Goal: Task Accomplishment & Management: Complete application form

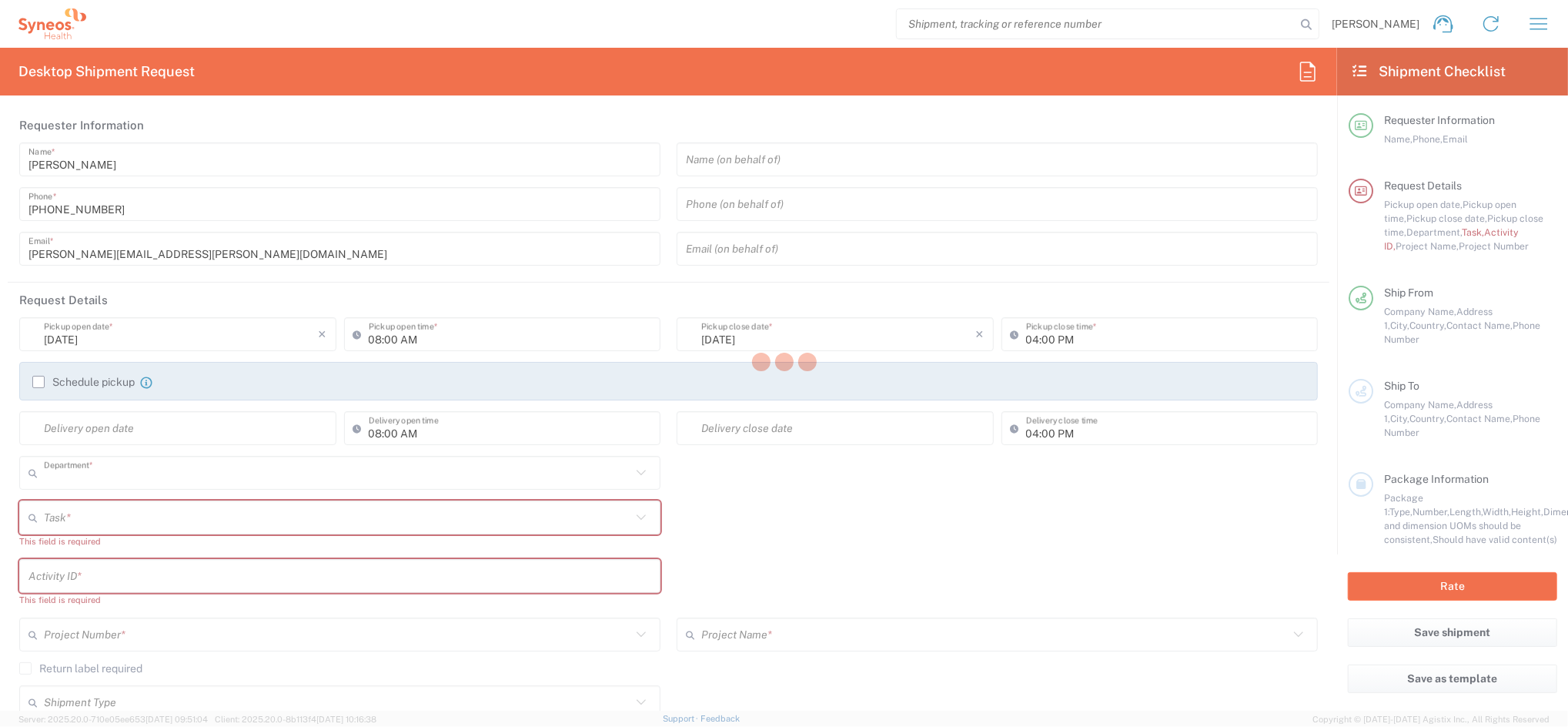
type input "4510"
type input "[GEOGRAPHIC_DATA]"
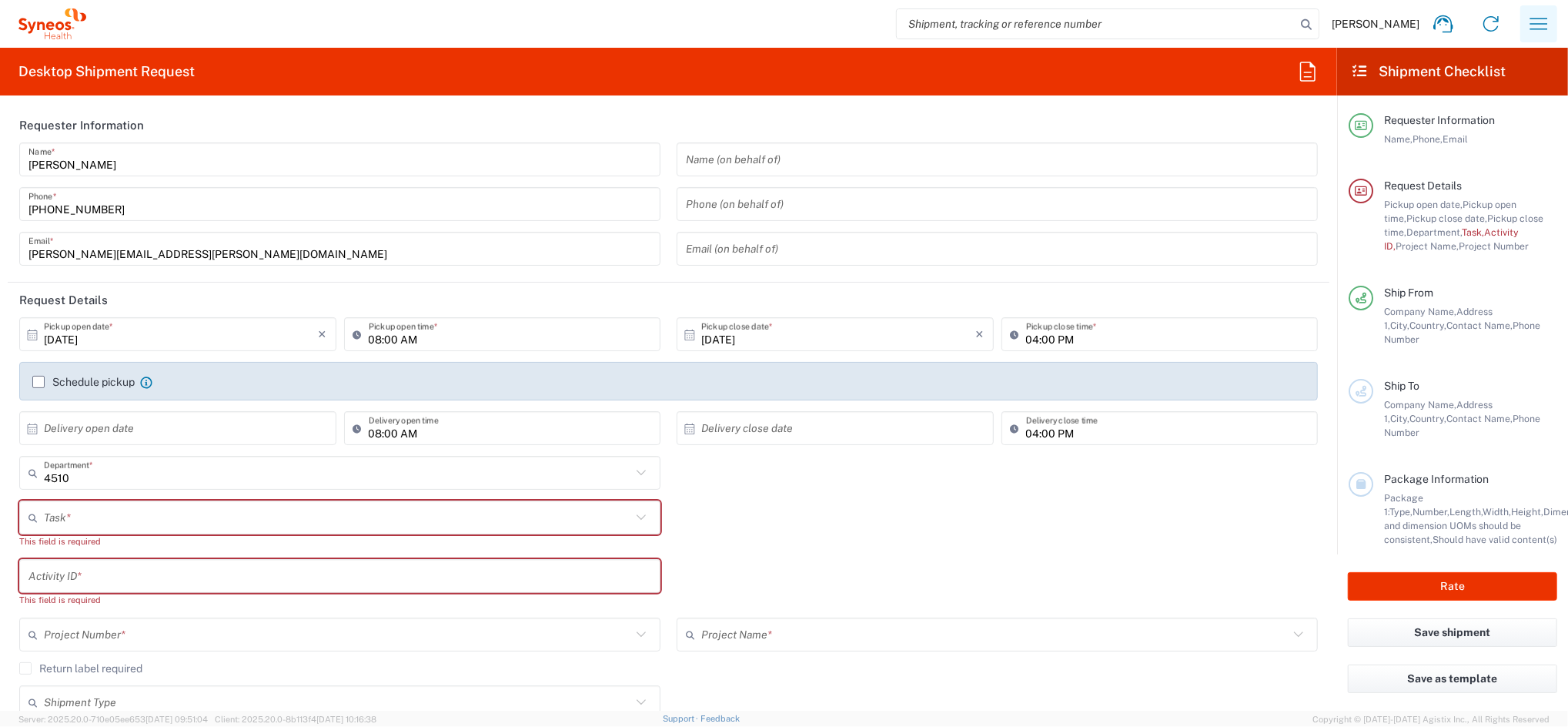
click at [1531, 25] on icon "button" at bounding box center [1539, 24] width 25 height 25
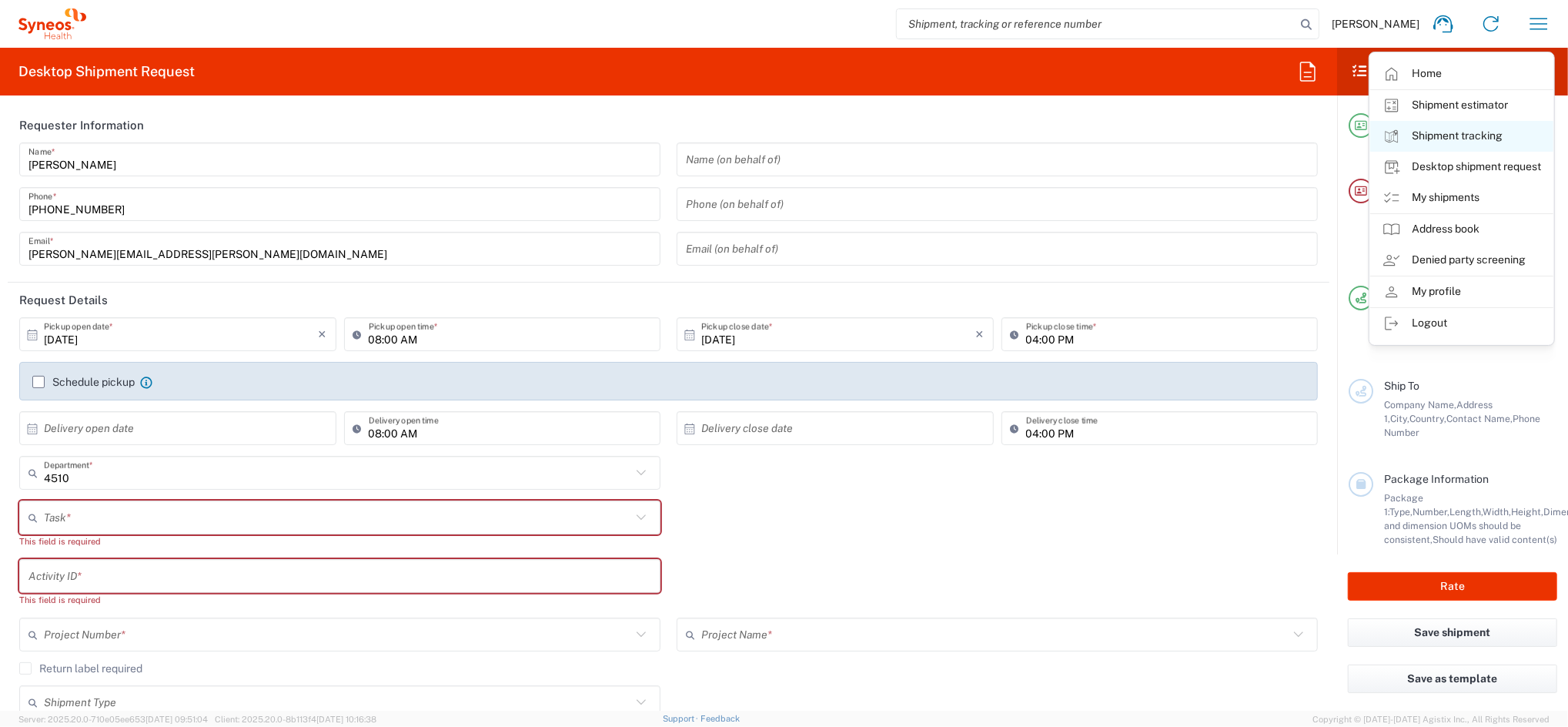
type input "Syneos Health Clinical Spain"
click at [1487, 196] on link "My shipments" at bounding box center [1462, 198] width 183 height 31
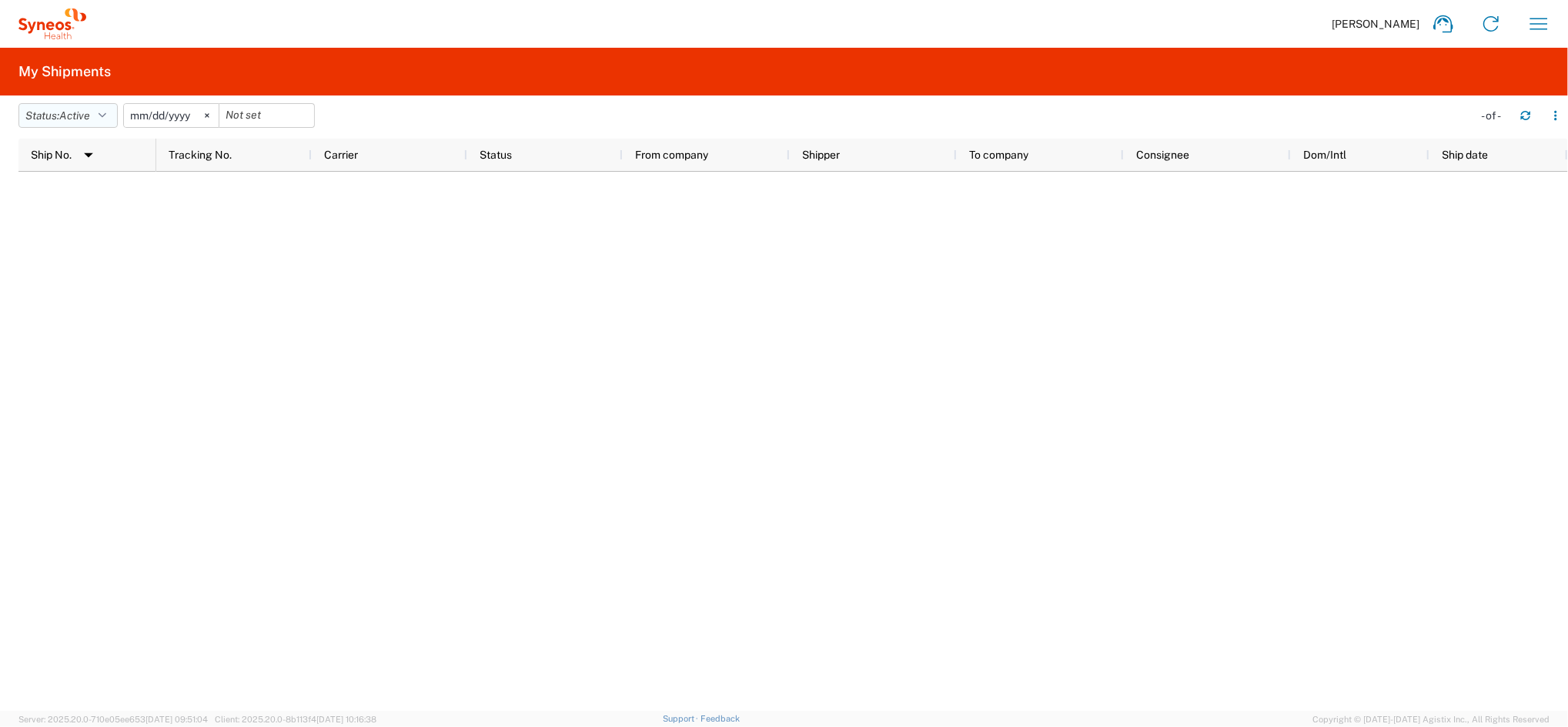
click at [111, 118] on button "Status: Active" at bounding box center [68, 115] width 99 height 25
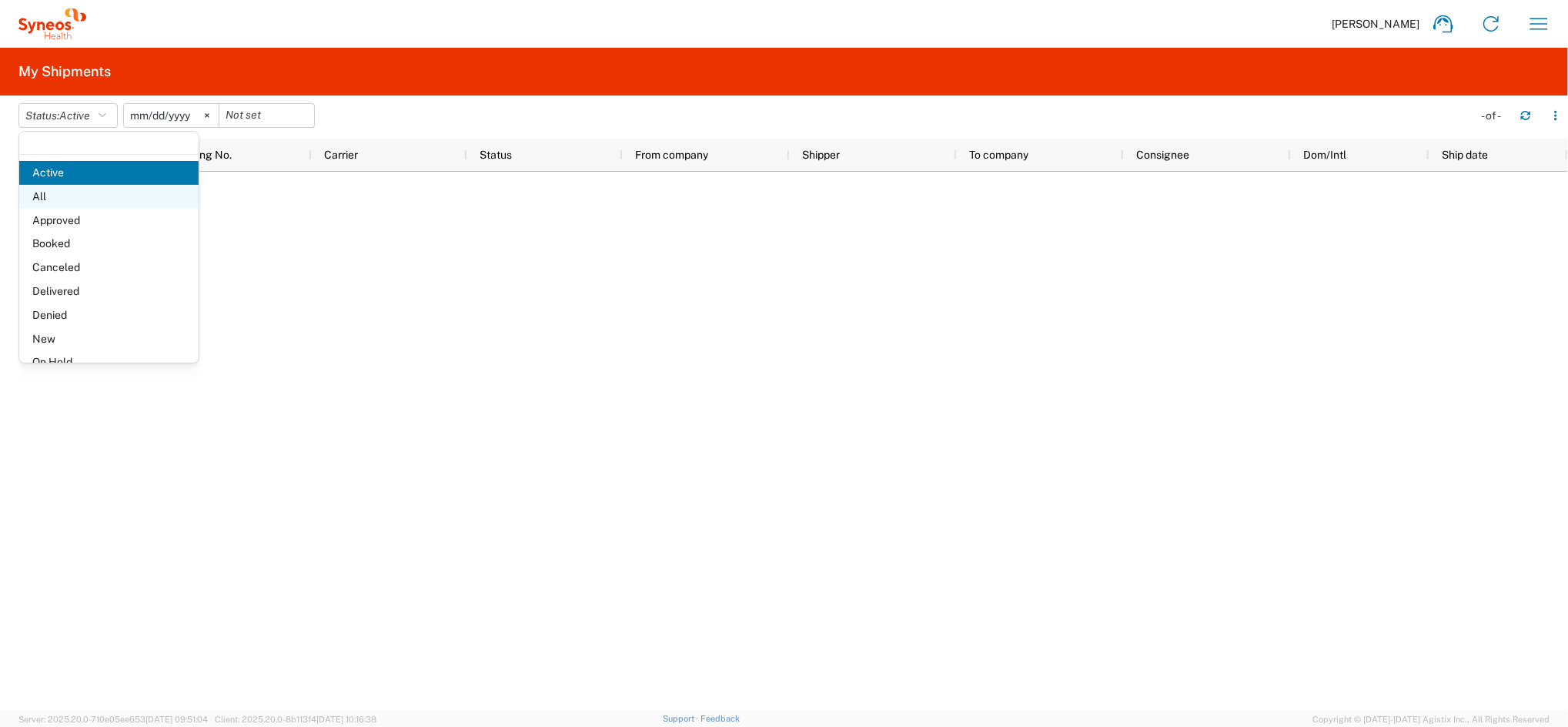
click at [57, 197] on span "All" at bounding box center [109, 196] width 179 height 24
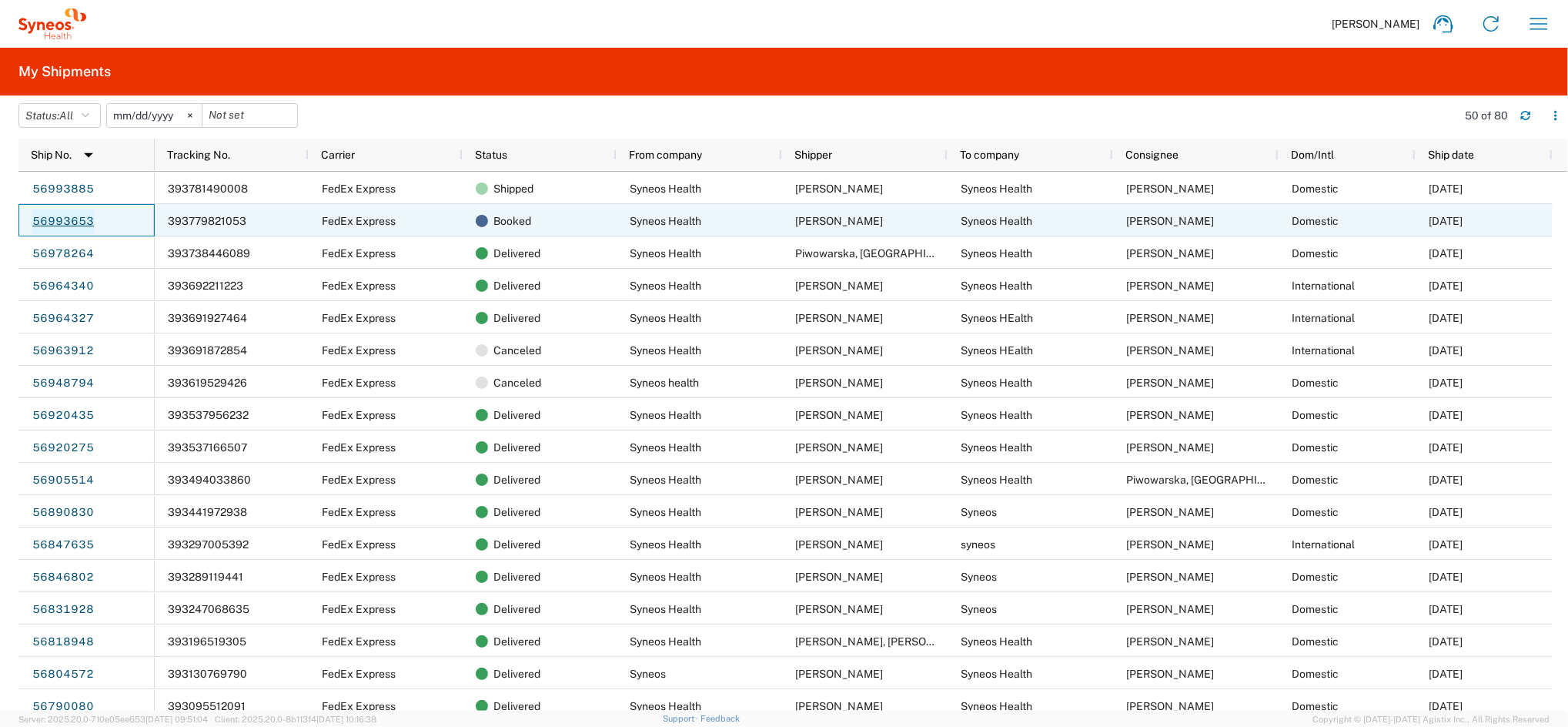
click at [81, 217] on link "56993653" at bounding box center [63, 222] width 63 height 25
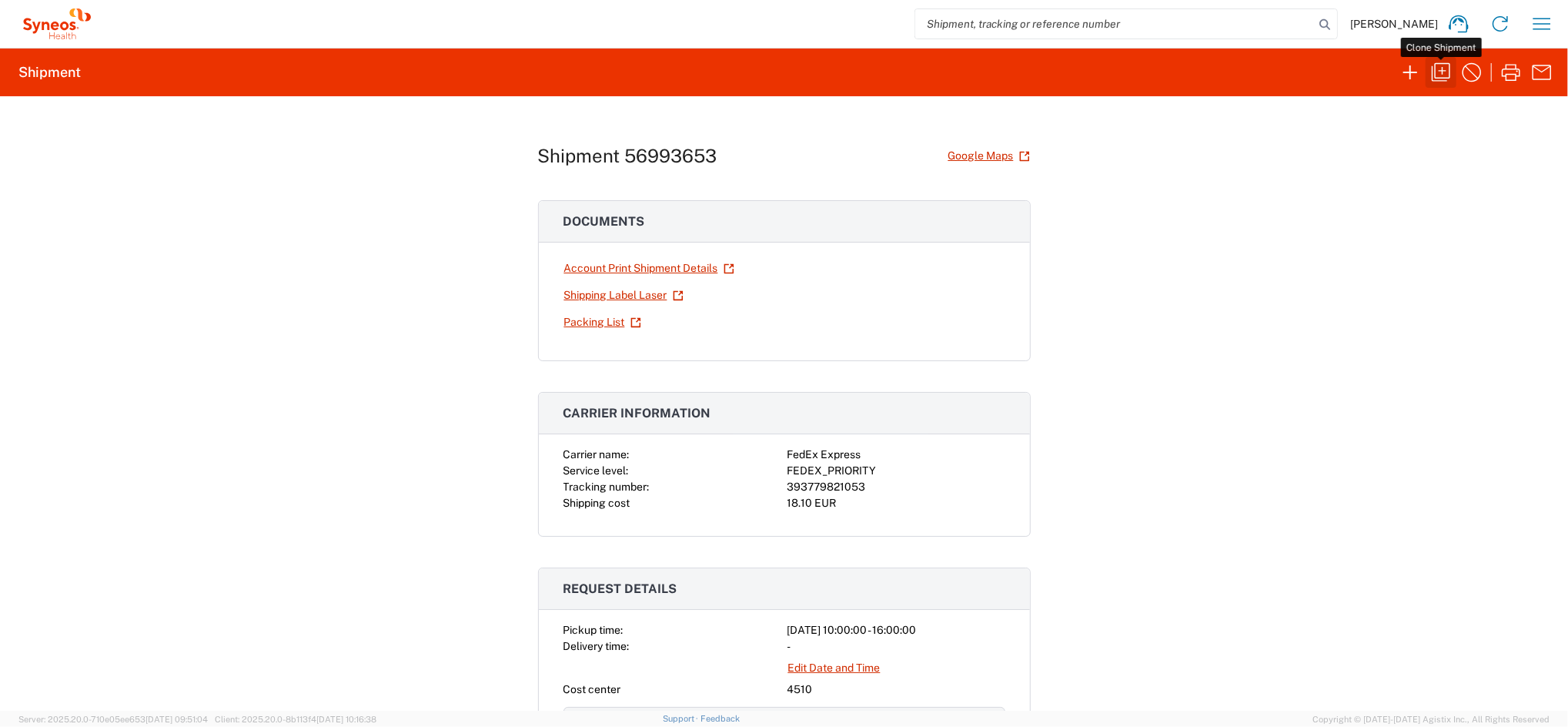
click at [1442, 75] on icon "button" at bounding box center [1441, 72] width 25 height 25
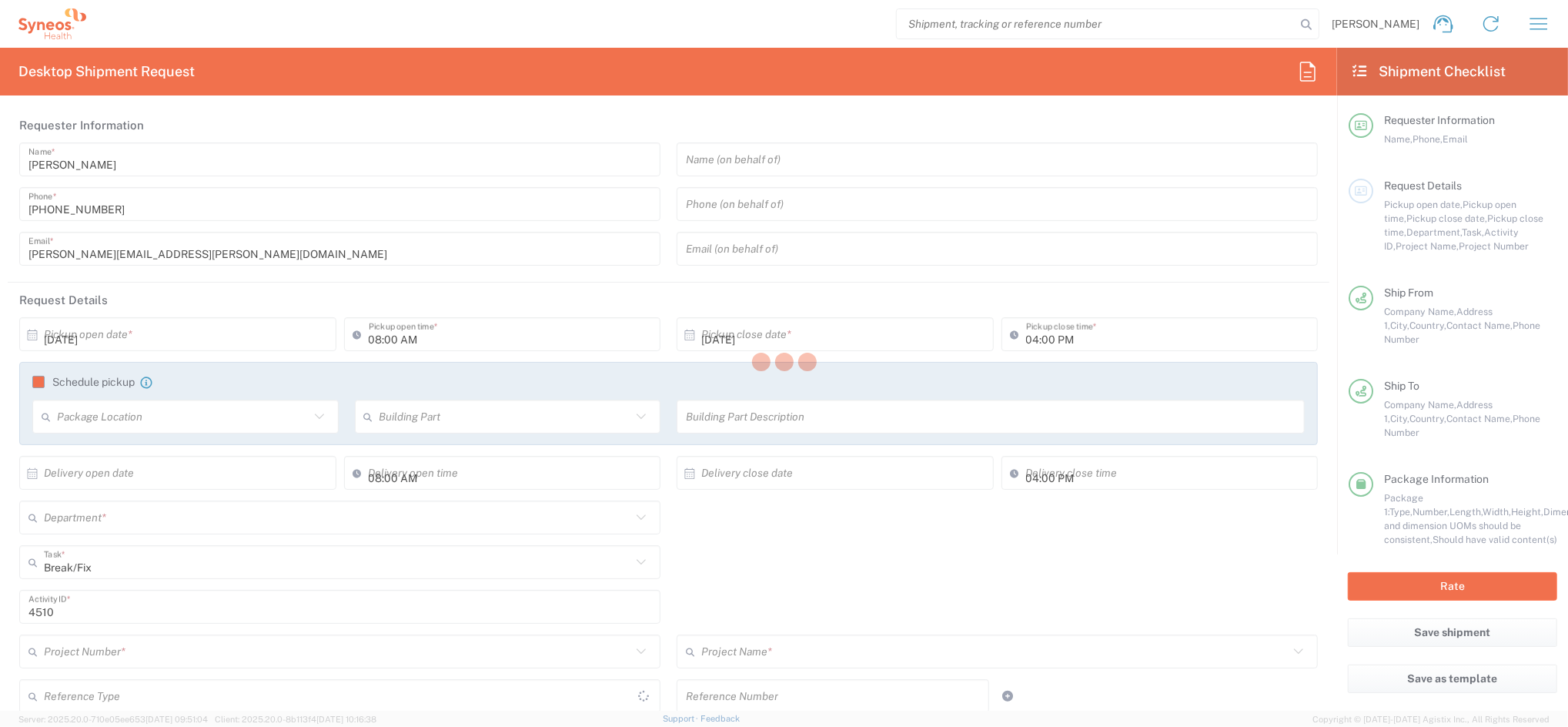
type input "10:00 AM"
type textarea "eugenio.sanchez@syneoshealth.com"
type input "Syneos Health Clinical Spain"
type input "Syneos Health"
type input "Calle Hernani 59"
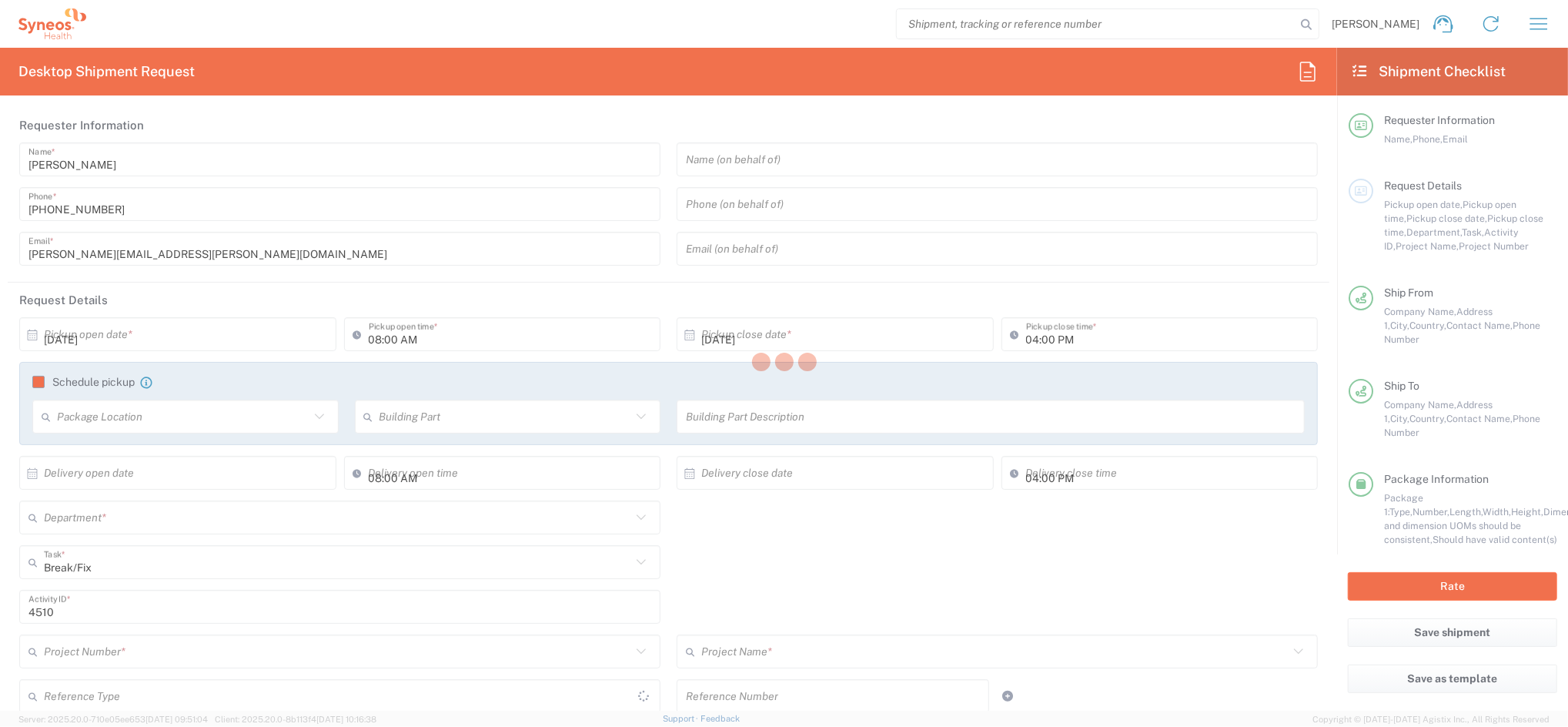
type input "Madrid"
type input "Spain"
type input "28020"
type input "Eugenio Sanchez"
type input "+34677925000"
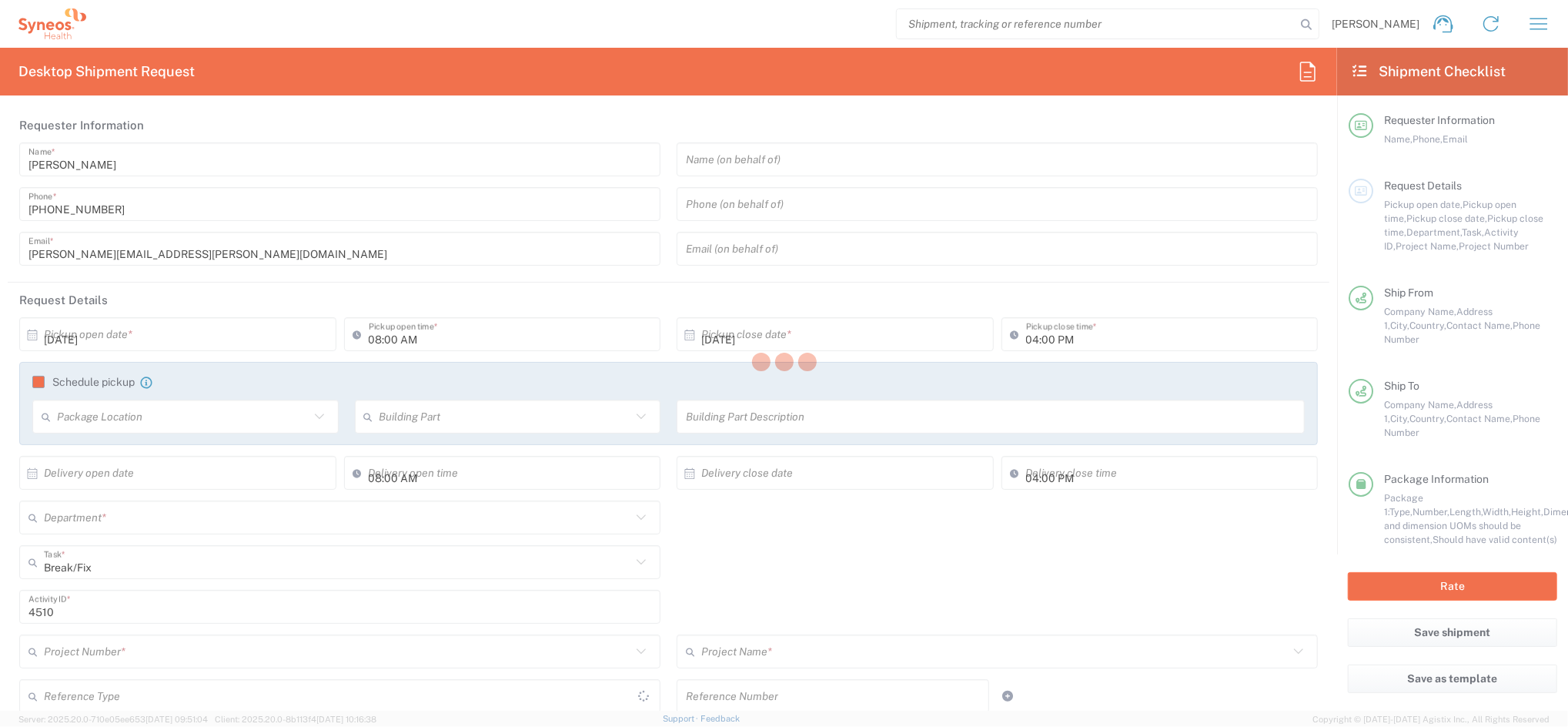
type input "eugenio.sanchez@syneoshealth.com"
type input "Syneos Health"
type input "C/ Poeta Joan Maragall, 51, 16º B."
type input "MAdrid"
type input "Spain"
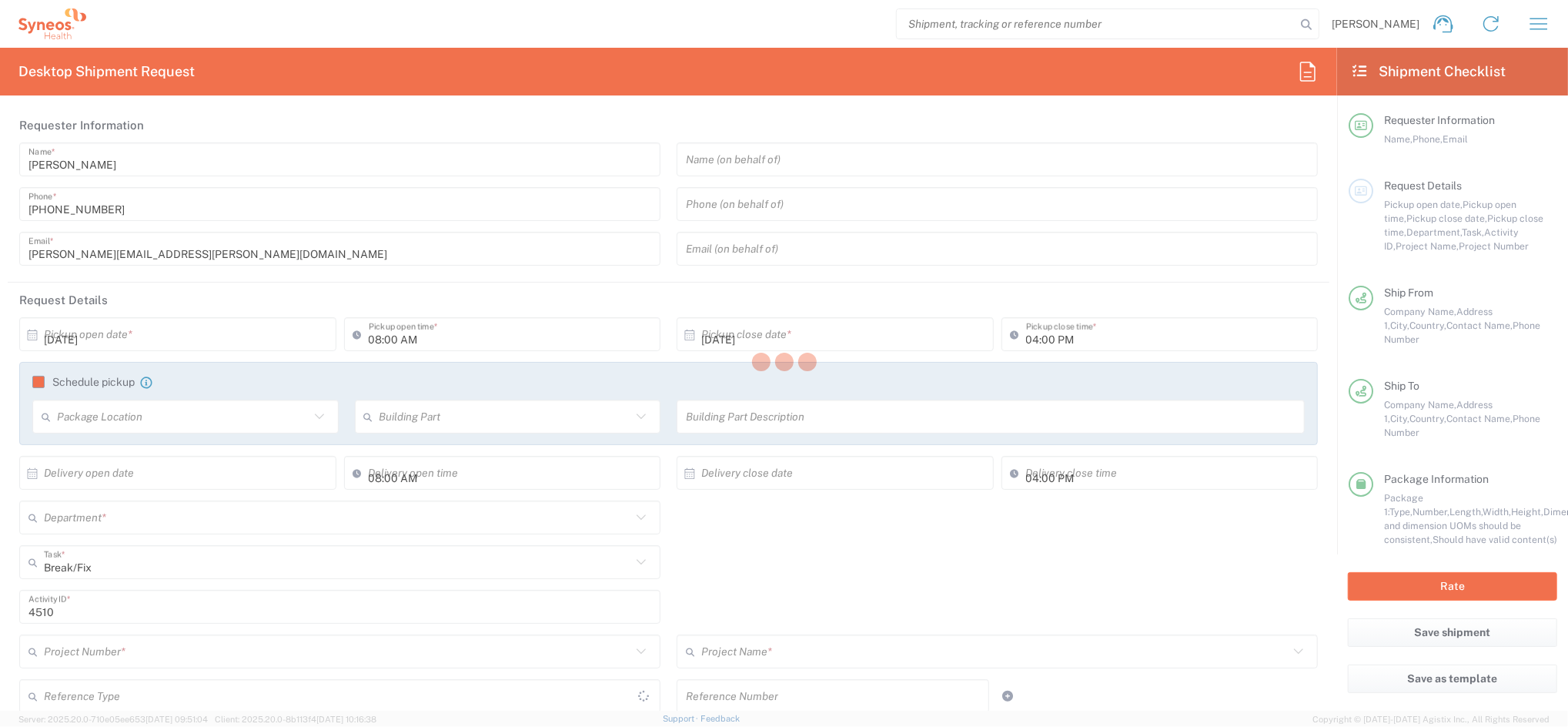
type input "28020"
type input "Raquel Machín"
type input "628773480"
type input "Sender/Shipper"
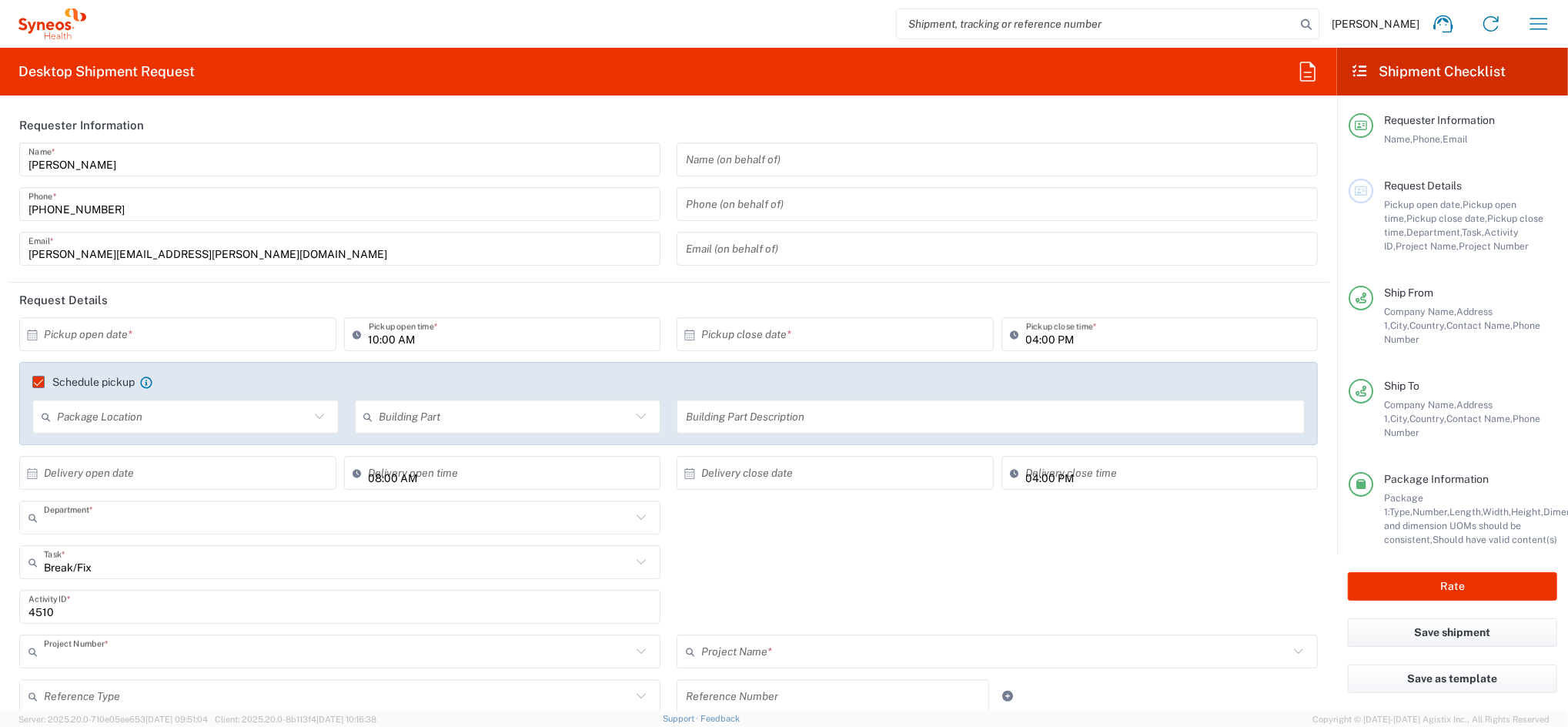
type input "4510"
type input "4510 DEPARTMENTAL EXPENSE"
type input "Your Packaging"
click at [193, 335] on input "text" at bounding box center [182, 334] width 275 height 27
type input "4510 DEPARTMENTAL EXPENSE"
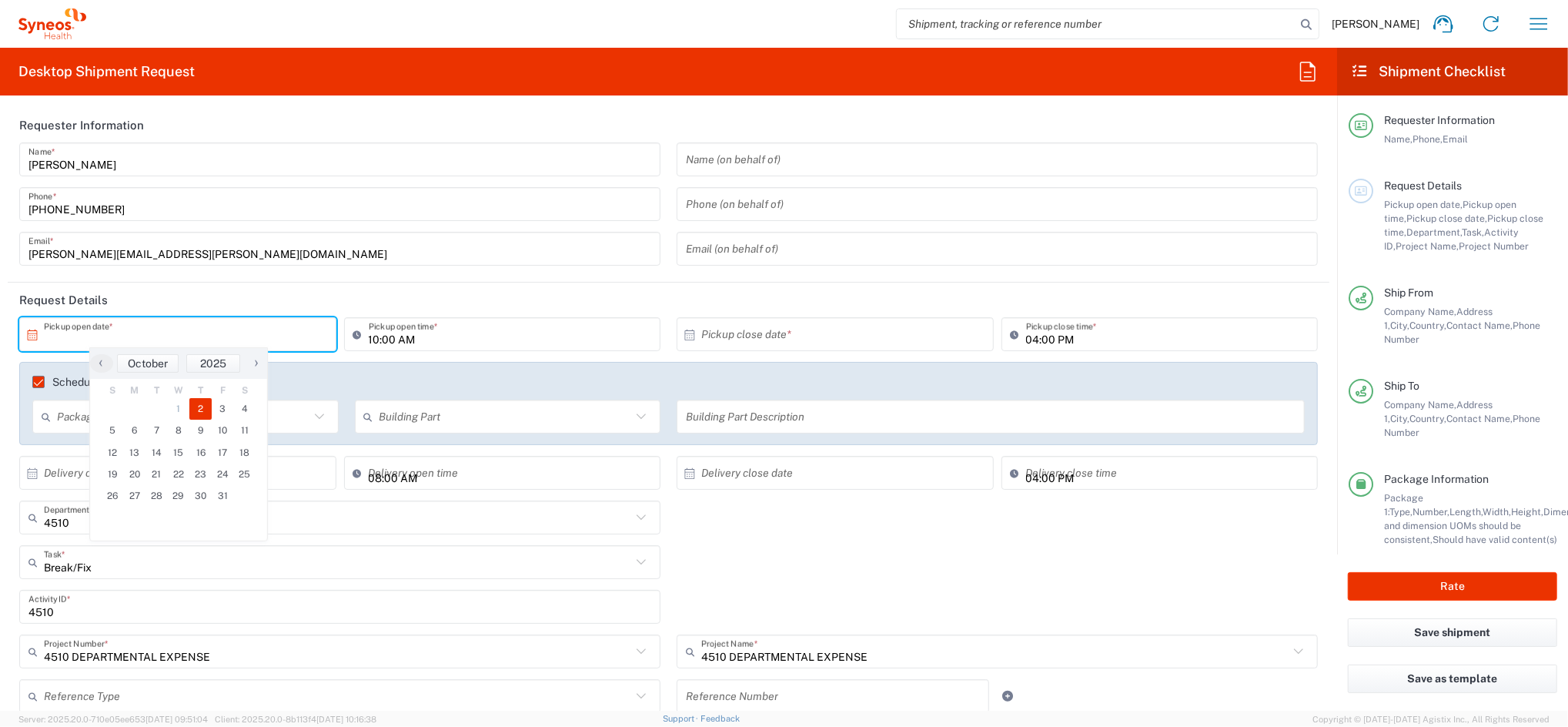
click at [193, 409] on span "2" at bounding box center [200, 409] width 22 height 21
type input "10/02/2025"
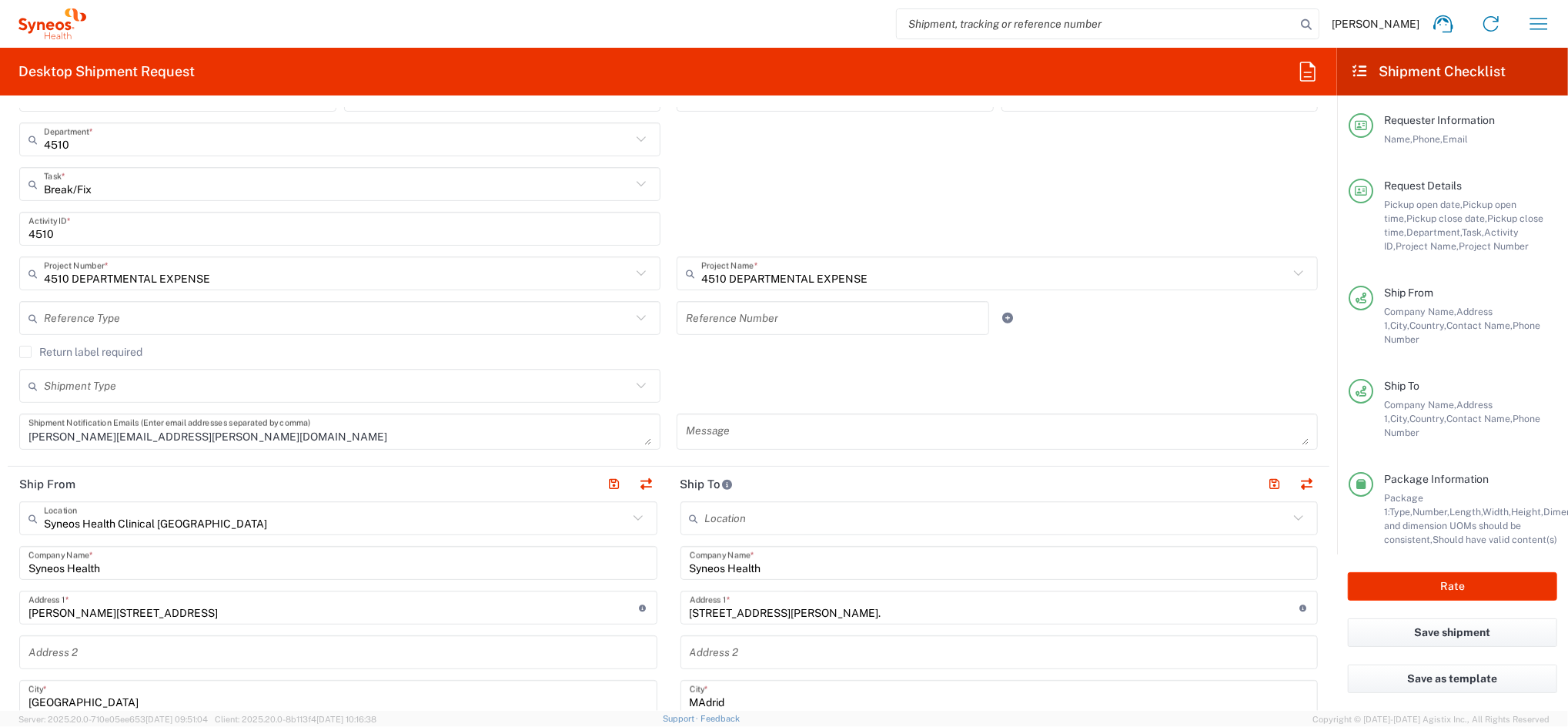
scroll to position [410, 0]
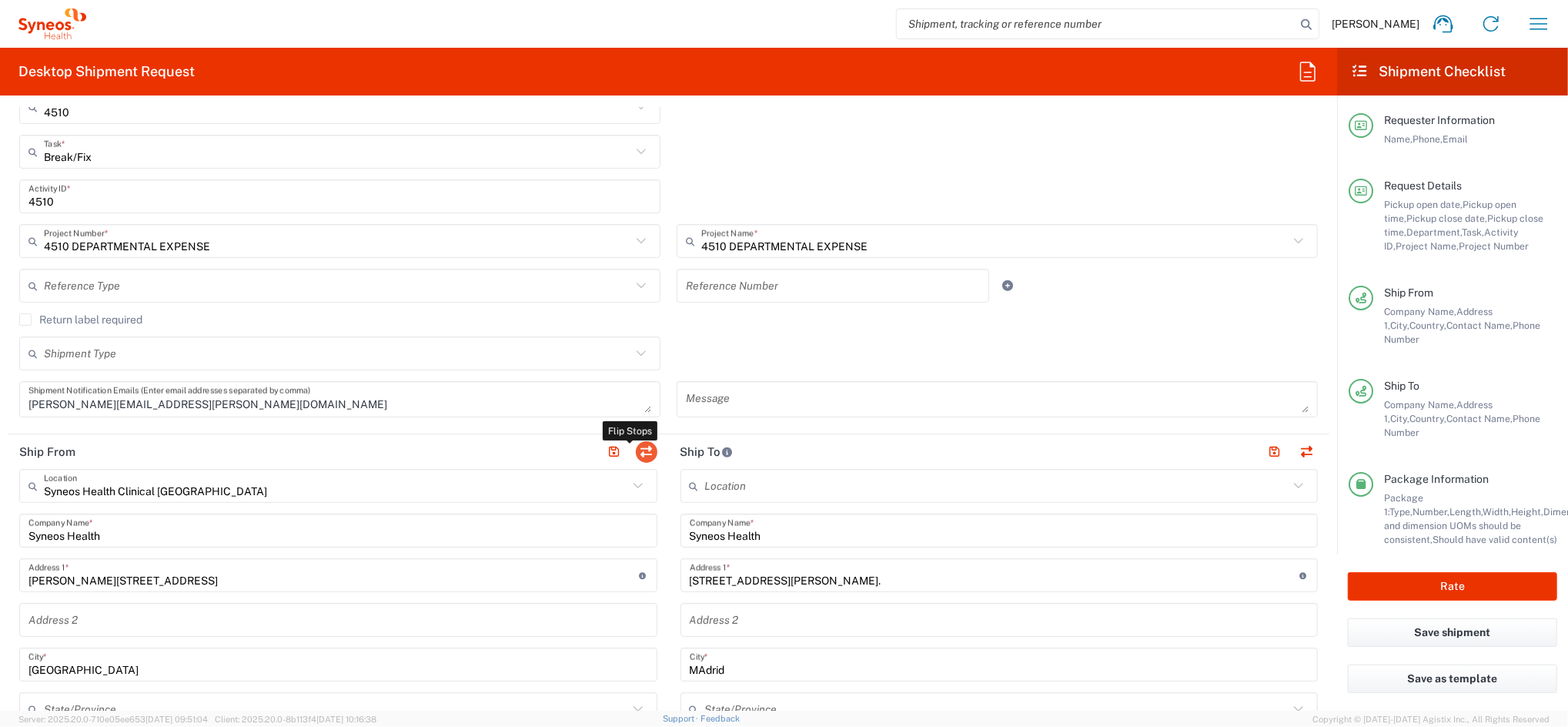
click at [639, 449] on button "button" at bounding box center [647, 452] width 21 height 21
type input "C/ Poeta Joan Maragall, 51, 16º B."
type input "MAdrid"
type input "Raquel Machín"
type input "628773480"
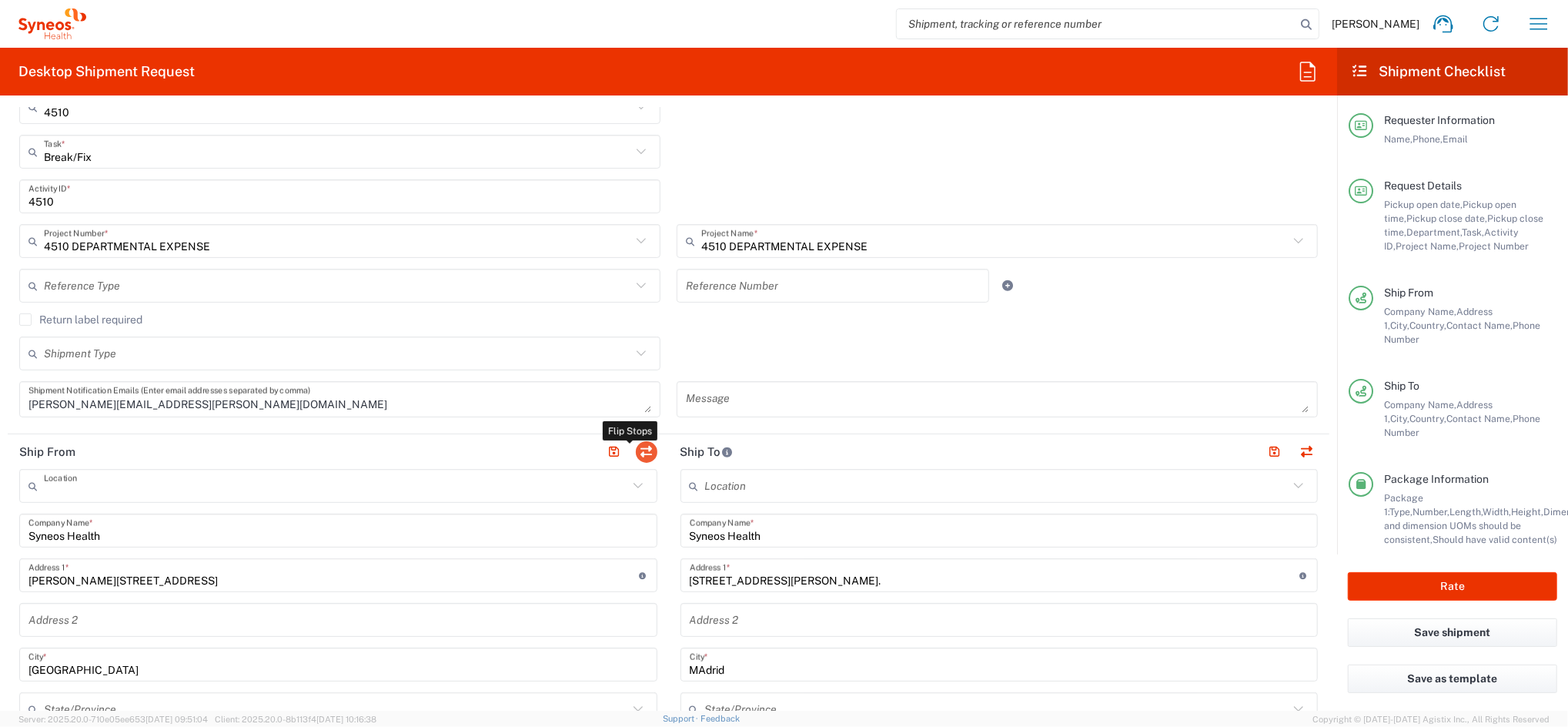
type input "Syneos Health Clinical Spain"
type input "Calle Hernani 59"
type input "Madrid"
type input "Eugenio Sanchez"
type input "+34677925000"
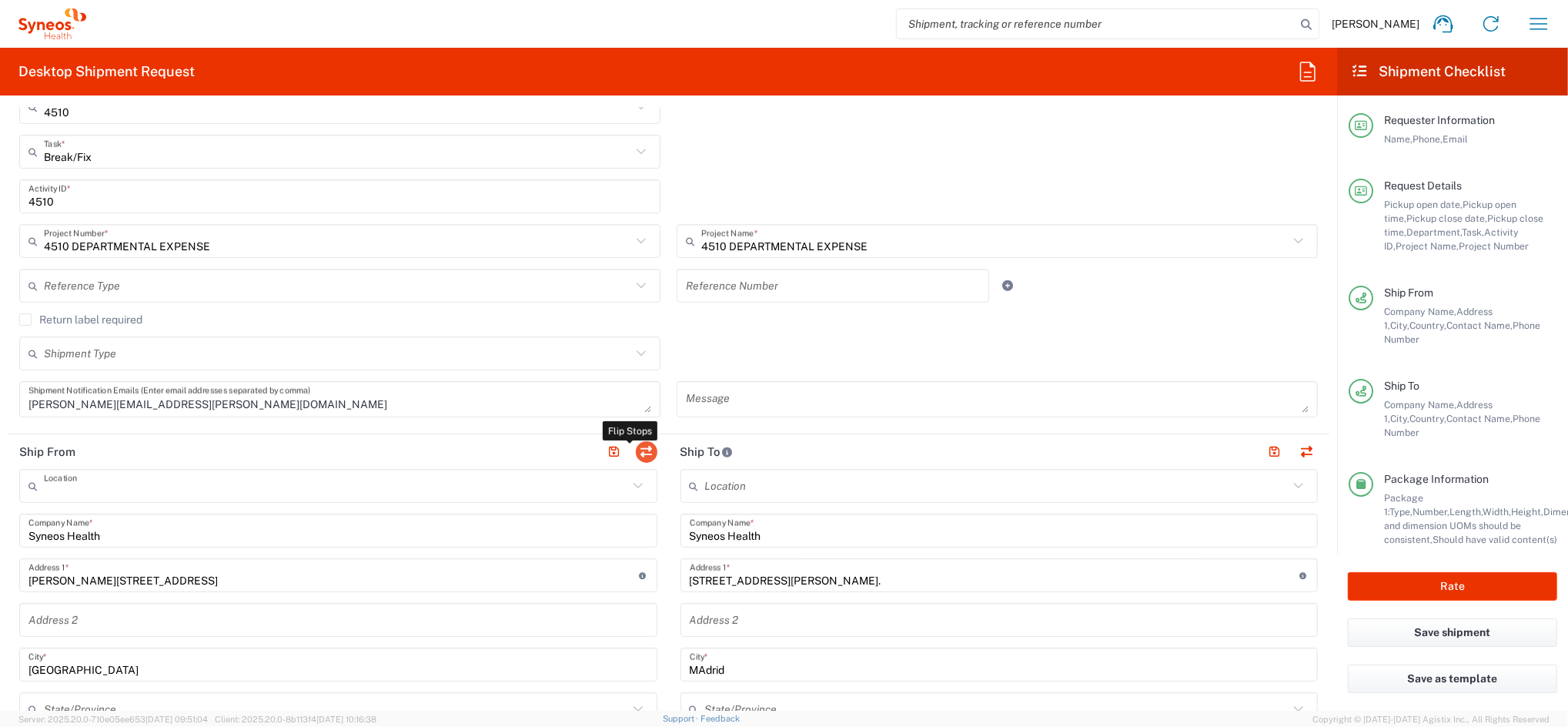
type input "eugenio.sanchez@syneoshealth.com"
type input "ESB61389227"
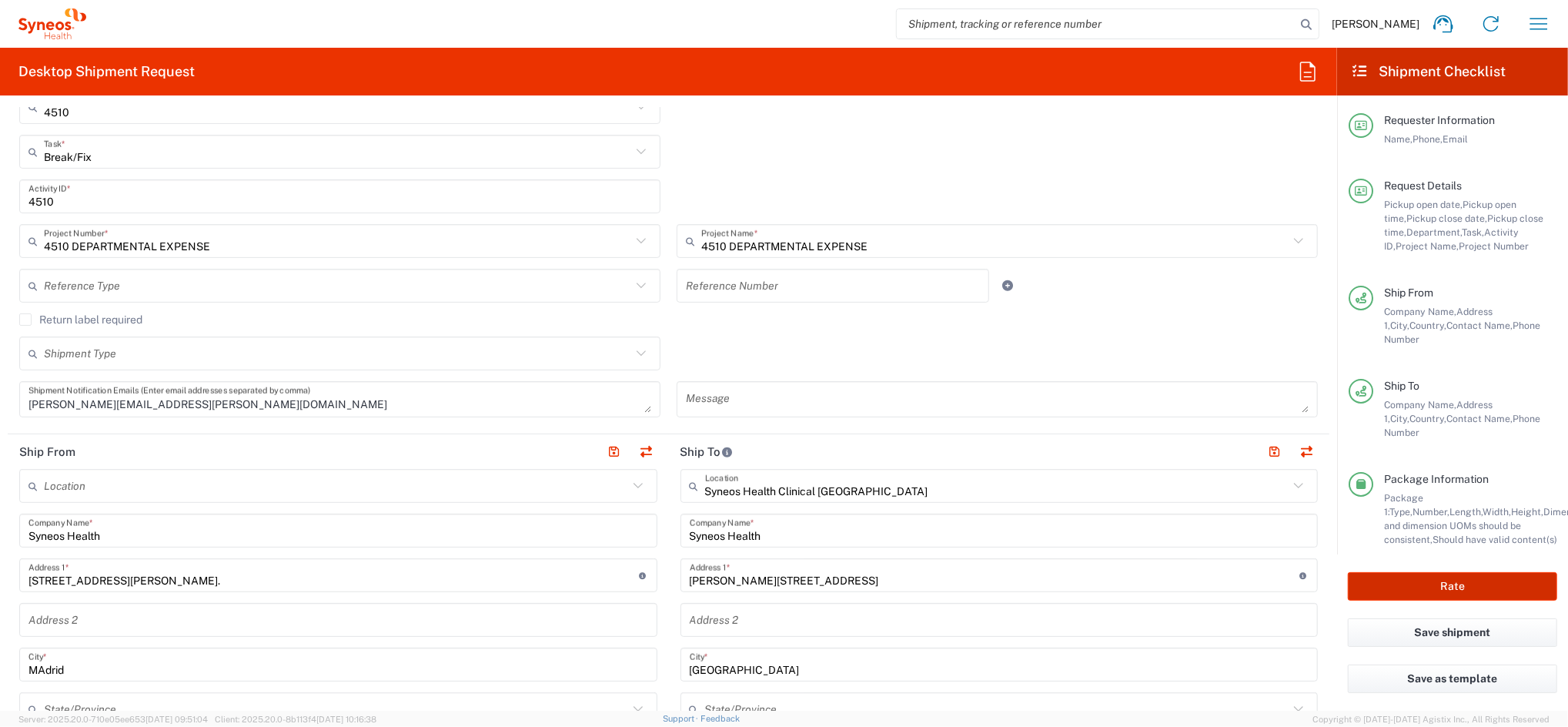
click at [1454, 585] on button "Rate" at bounding box center [1453, 586] width 210 height 29
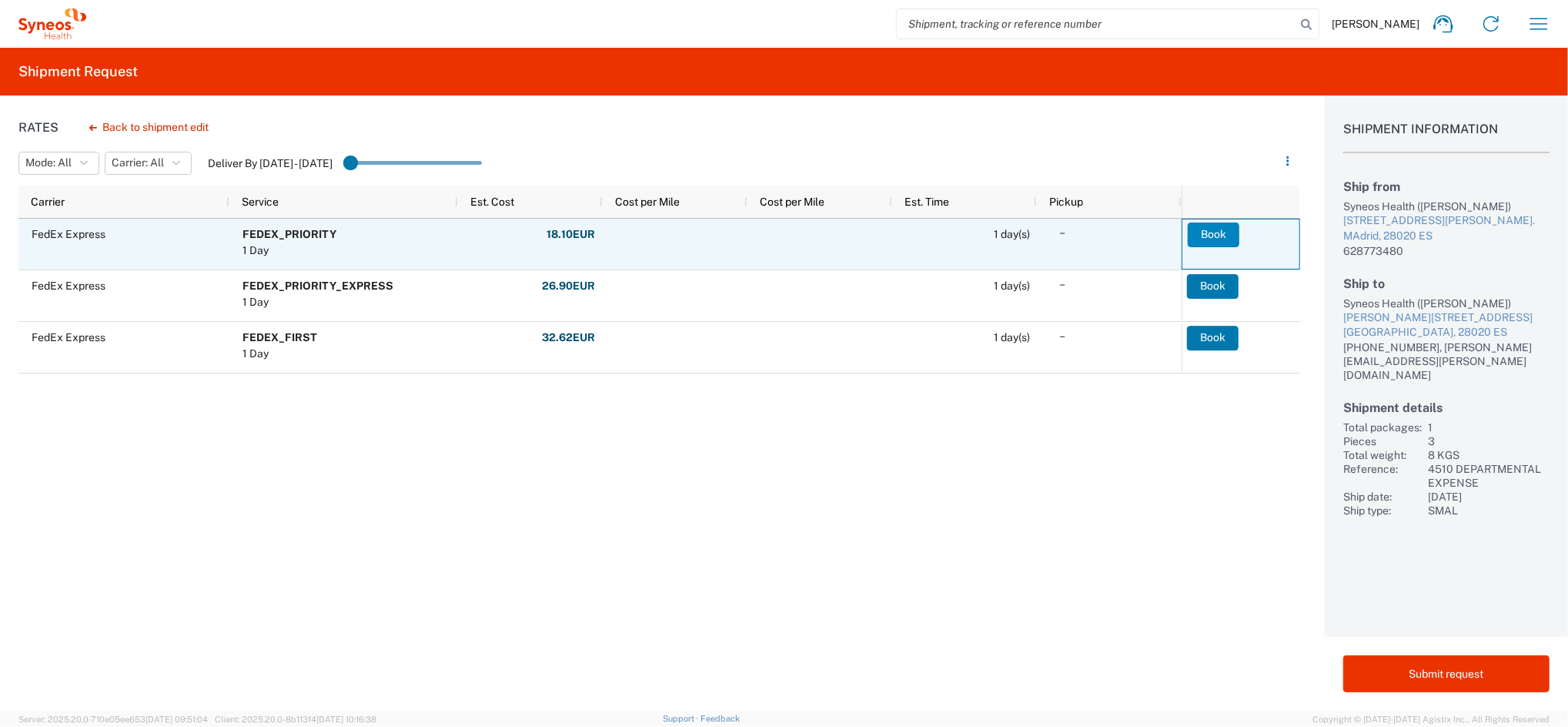
click at [1214, 237] on button "Book" at bounding box center [1214, 235] width 52 height 25
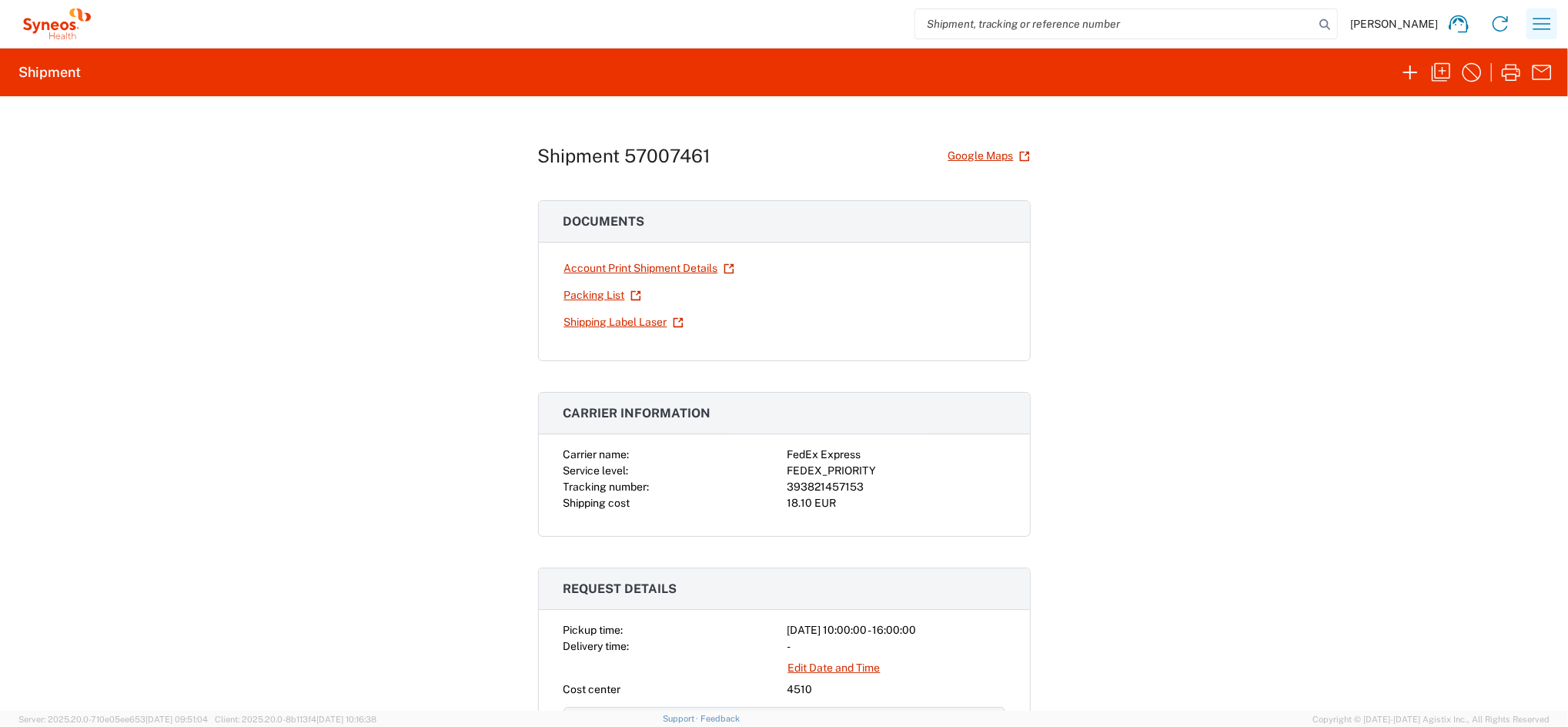
click at [1542, 22] on icon "button" at bounding box center [1542, 24] width 25 height 25
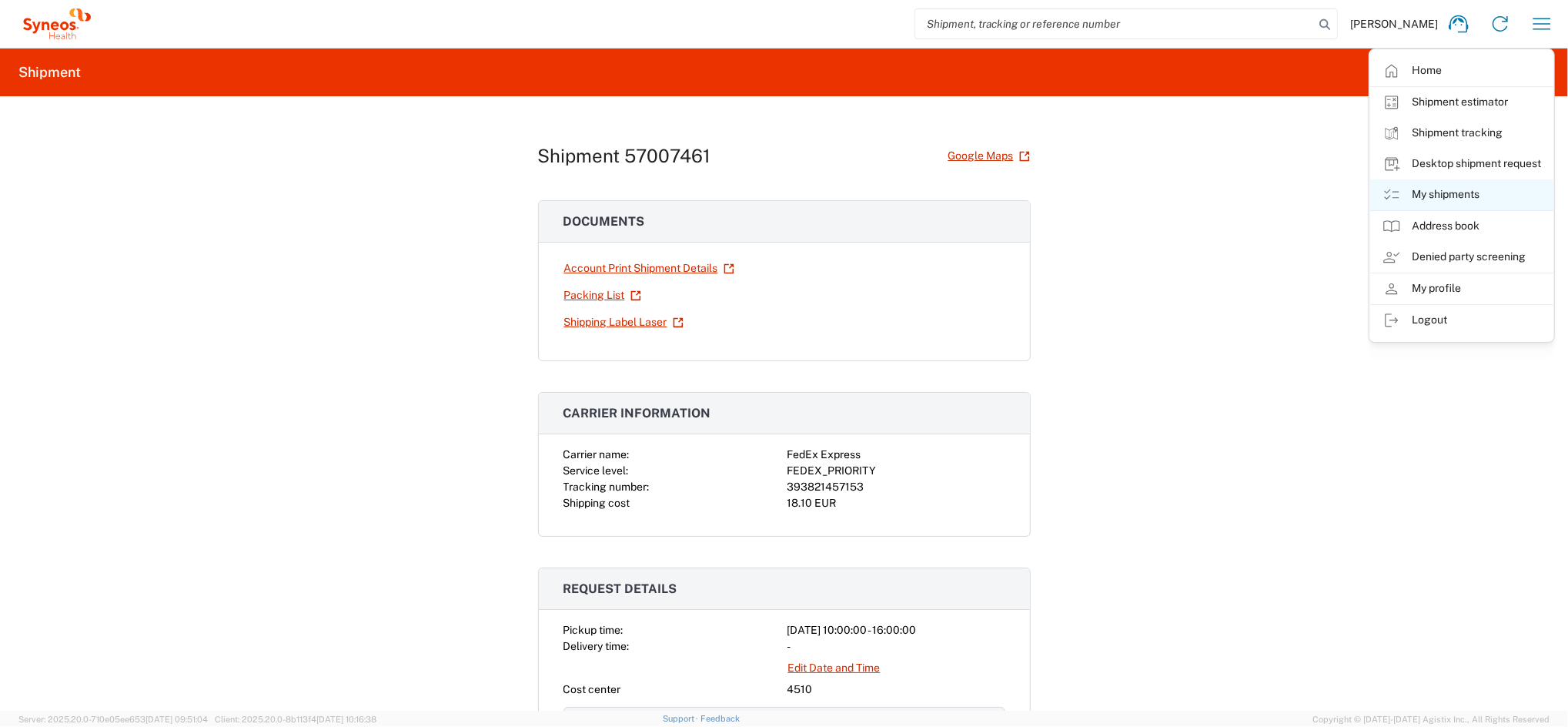
click at [1450, 195] on link "My shipments" at bounding box center [1462, 195] width 183 height 31
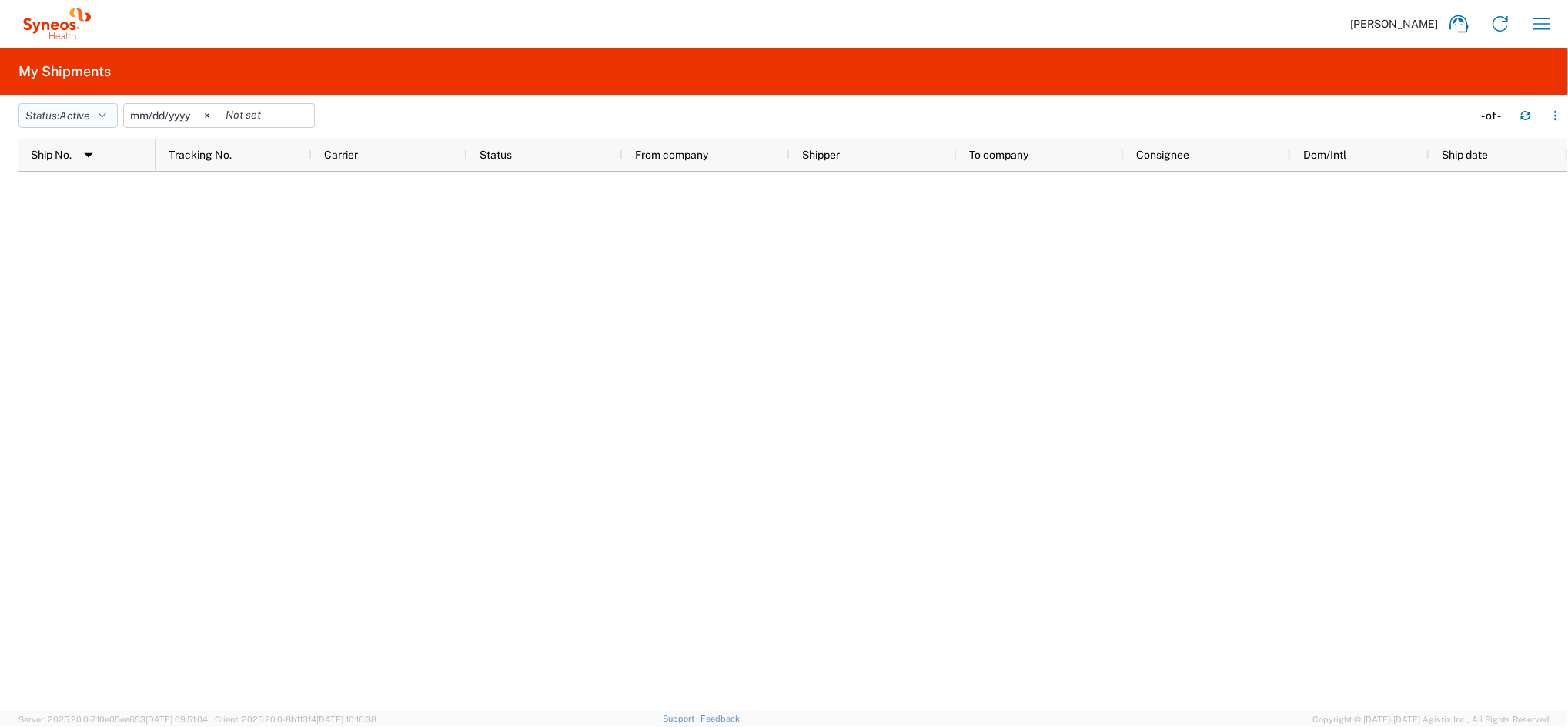
click at [113, 112] on button "Status: Active" at bounding box center [68, 115] width 99 height 25
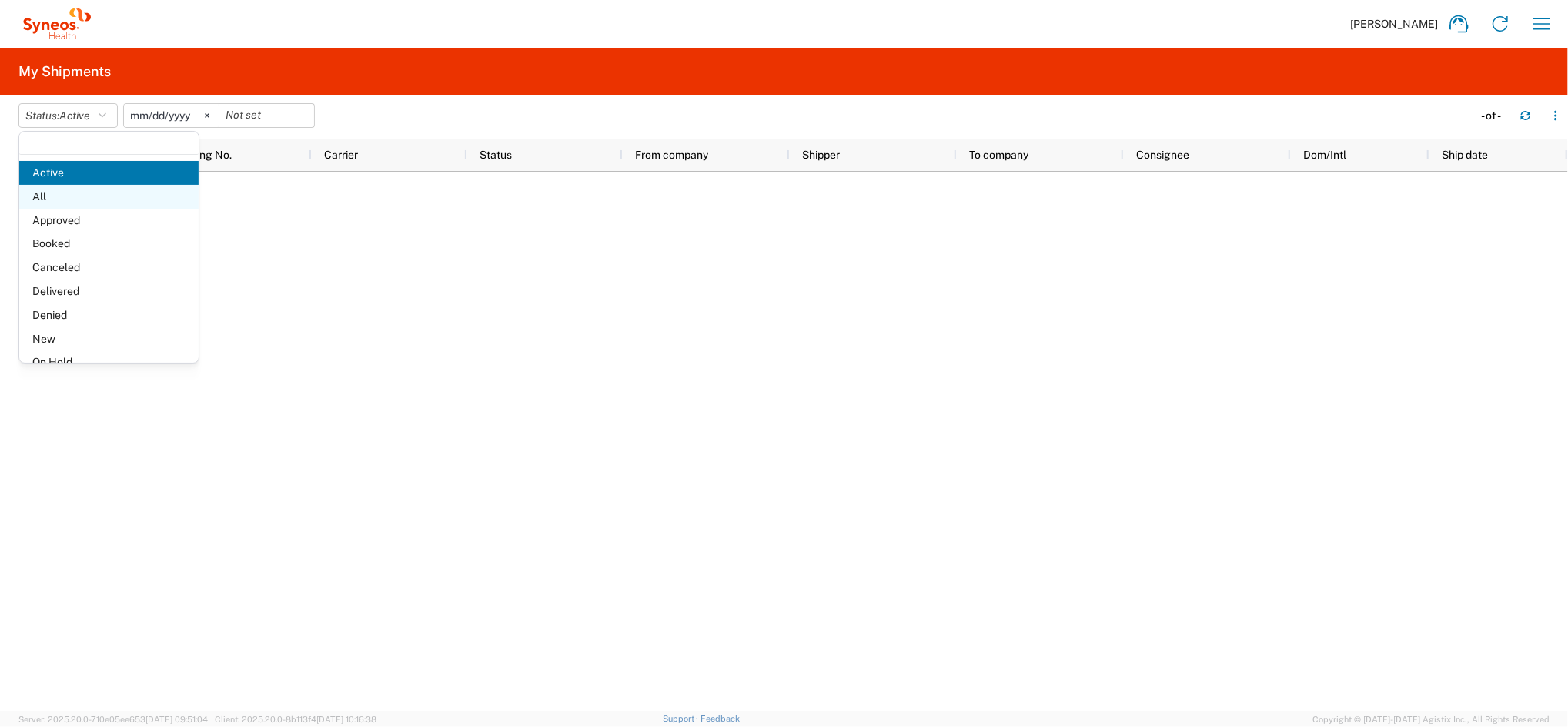
click at [68, 194] on span "All" at bounding box center [109, 196] width 179 height 24
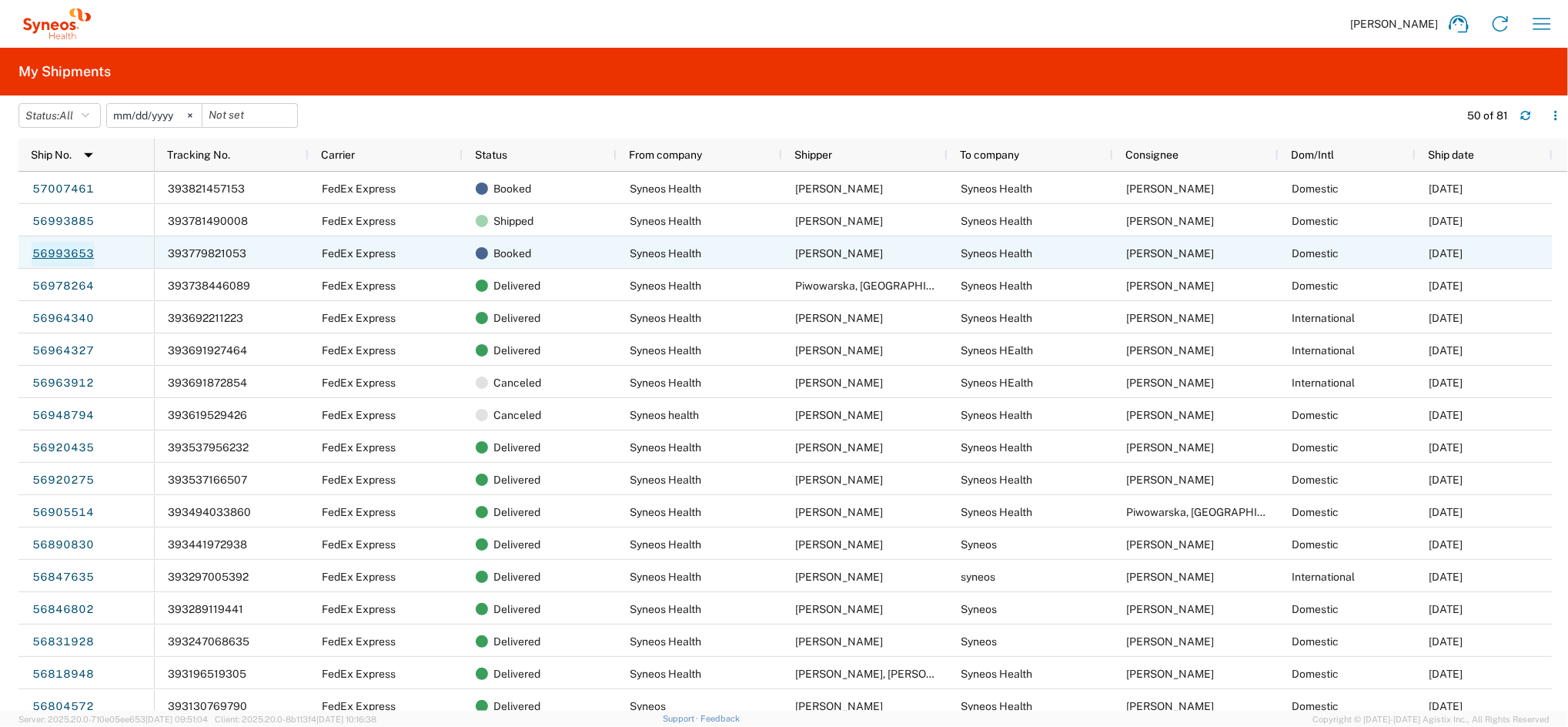
click at [80, 253] on link "56993653" at bounding box center [63, 254] width 63 height 25
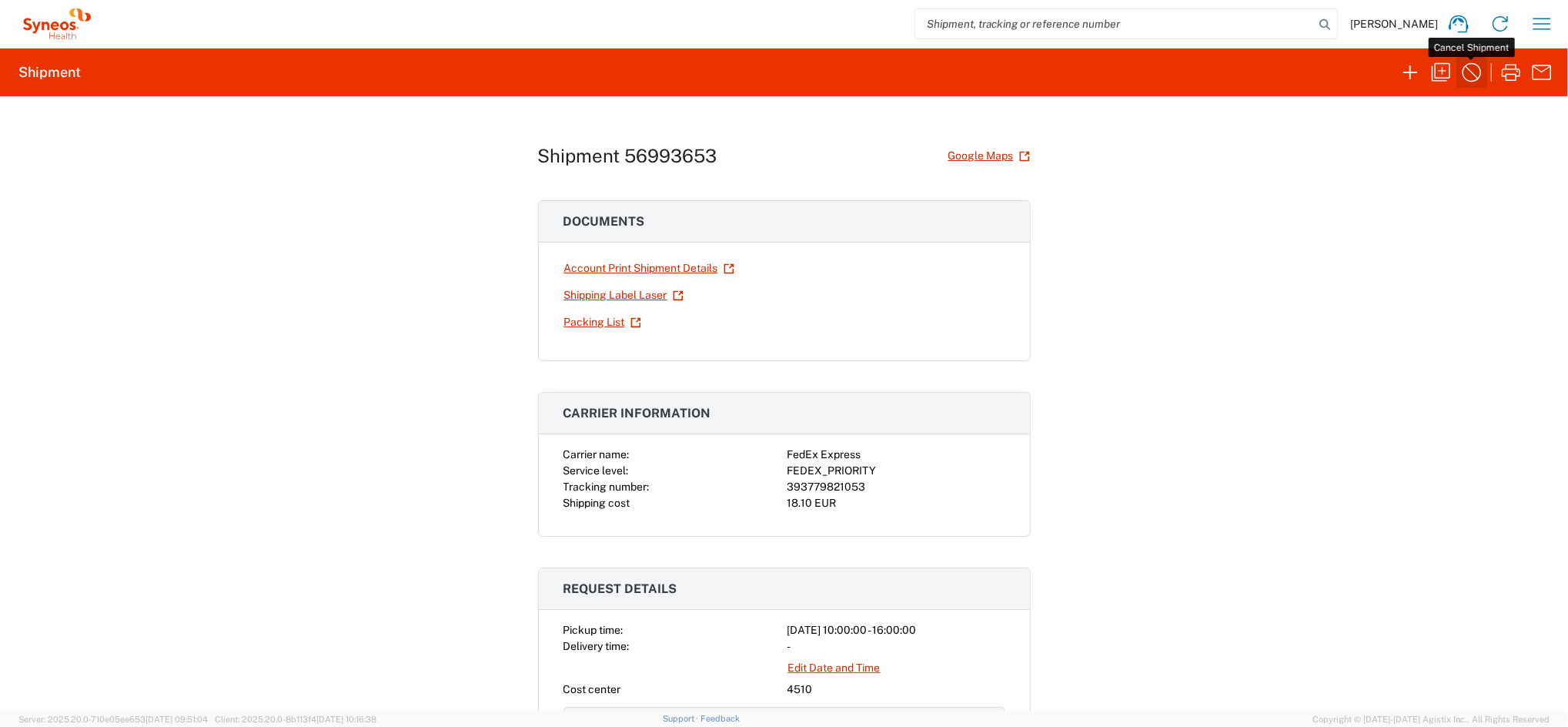
click at [1479, 75] on icon "button" at bounding box center [1472, 72] width 25 height 25
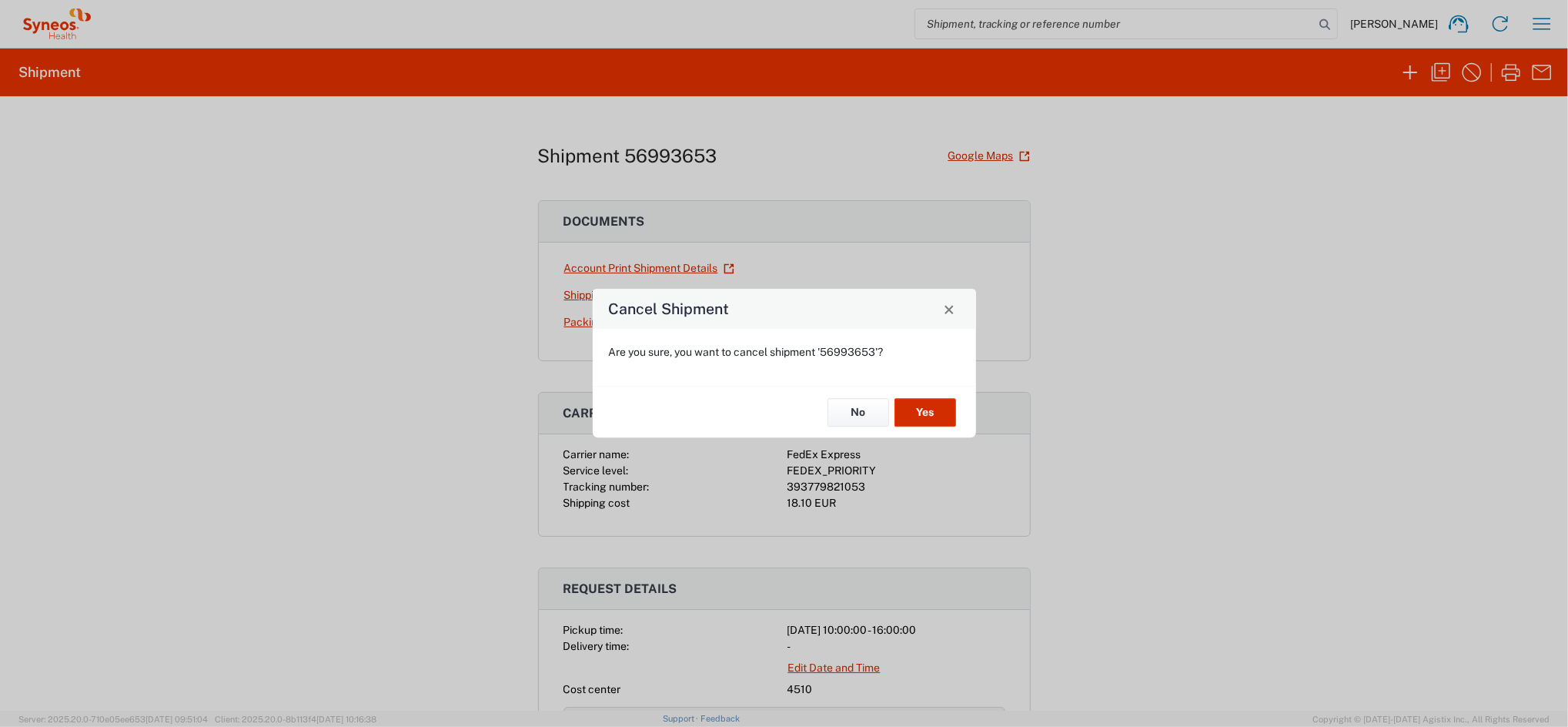
click at [939, 413] on button "Yes" at bounding box center [925, 412] width 61 height 29
